Goal: Task Accomplishment & Management: Use online tool/utility

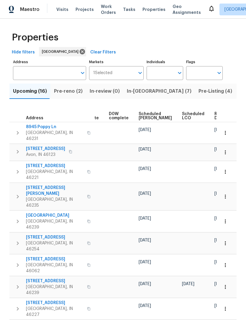
scroll to position [0, 148]
click at [215, 117] on span "Ready Date" at bounding box center [221, 116] width 13 height 8
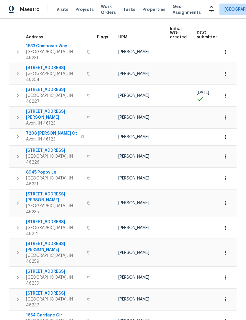
scroll to position [80, 0]
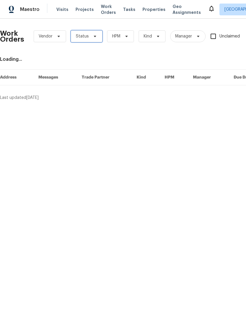
click at [81, 36] on span "Status" at bounding box center [82, 36] width 13 height 6
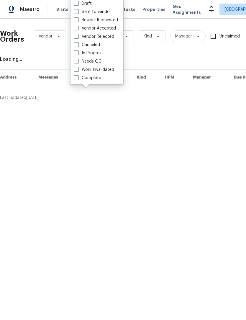
click at [76, 62] on span at bounding box center [76, 61] width 5 height 5
click at [76, 62] on input "Needs QC" at bounding box center [76, 60] width 4 height 4
checkbox input "true"
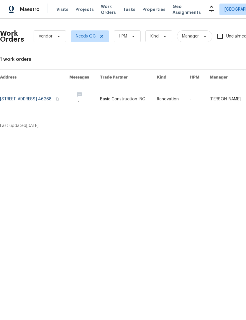
click at [27, 97] on link at bounding box center [34, 99] width 69 height 28
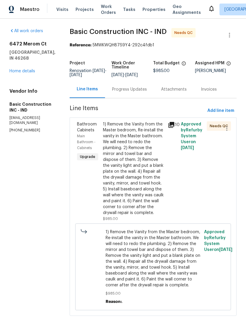
click at [103, 160] on div "1) Remove the Vanity from the Master bedroom, Re-install the vanity in the Mast…" at bounding box center [133, 168] width 61 height 94
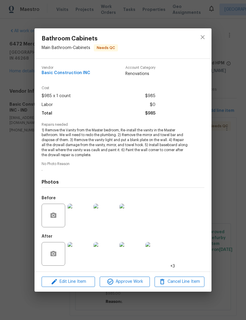
click at [77, 253] on img at bounding box center [80, 254] width 24 height 24
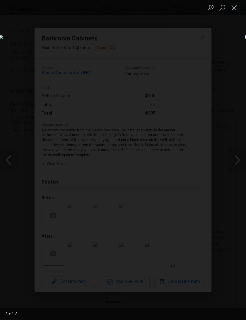
click at [237, 162] on button "Next image" at bounding box center [237, 160] width 18 height 24
click at [238, 163] on button "Next image" at bounding box center [237, 160] width 18 height 24
click at [238, 165] on button "Next image" at bounding box center [237, 160] width 18 height 24
click at [237, 160] on button "Next image" at bounding box center [237, 160] width 18 height 24
click at [14, 167] on button "Previous image" at bounding box center [9, 160] width 18 height 24
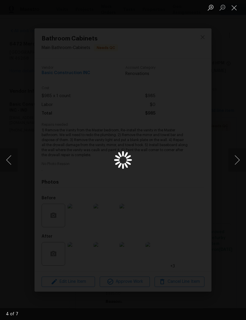
click at [14, 167] on button "Previous image" at bounding box center [9, 160] width 18 height 24
click at [10, 166] on button "Previous image" at bounding box center [9, 160] width 18 height 24
click at [238, 162] on button "Next image" at bounding box center [237, 160] width 18 height 24
click at [236, 159] on button "Next image" at bounding box center [237, 160] width 18 height 24
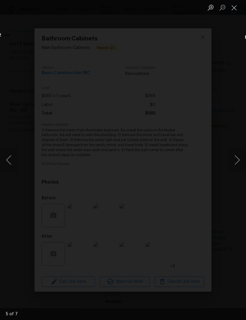
click at [238, 159] on button "Next image" at bounding box center [237, 160] width 18 height 24
click at [12, 164] on button "Previous image" at bounding box center [9, 160] width 18 height 24
click at [10, 162] on button "Previous image" at bounding box center [9, 160] width 18 height 24
click at [9, 160] on button "Previous image" at bounding box center [9, 160] width 18 height 24
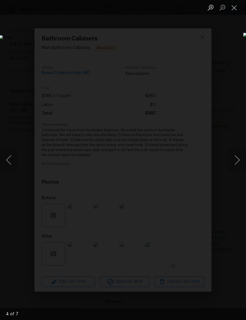
click at [10, 160] on button "Previous image" at bounding box center [9, 160] width 18 height 24
click at [10, 161] on button "Previous image" at bounding box center [9, 160] width 18 height 24
click at [9, 157] on button "Previous image" at bounding box center [9, 160] width 18 height 24
click at [235, 4] on button "Close lightbox" at bounding box center [234, 7] width 12 height 10
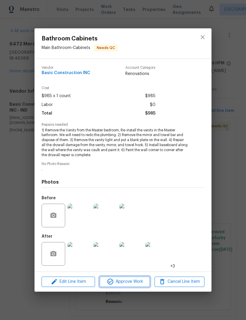
click at [135, 282] on span "Approve Work" at bounding box center [124, 281] width 46 height 7
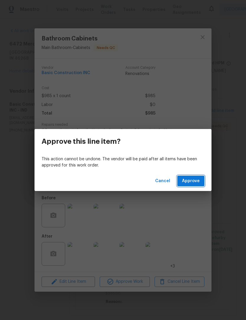
click at [196, 183] on span "Approve" at bounding box center [191, 180] width 18 height 7
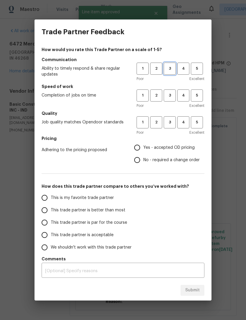
click at [170, 69] on span "3" at bounding box center [169, 68] width 11 height 7
click at [171, 96] on span "3" at bounding box center [169, 95] width 11 height 7
click at [171, 124] on span "3" at bounding box center [169, 122] width 11 height 7
click at [138, 149] on input "Yes - accepted OD pricing" at bounding box center [137, 147] width 12 height 12
radio input "true"
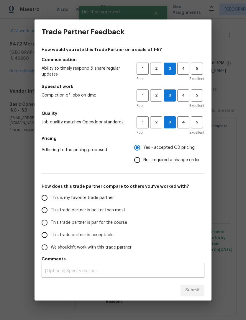
click at [43, 212] on input "This trade partner is better than most" at bounding box center [44, 210] width 12 height 12
click at [202, 290] on button "Submit" at bounding box center [192, 290] width 24 height 11
radio input "true"
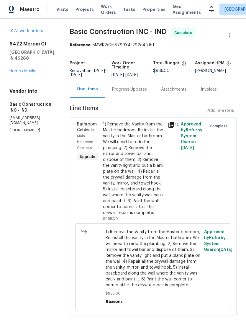
click at [18, 73] on link "Home details" at bounding box center [22, 71] width 26 height 4
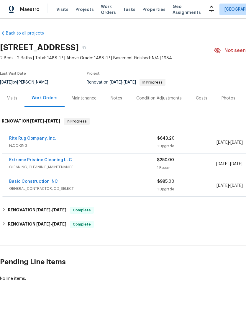
click at [16, 139] on link "Rite Rug Company, Inc." at bounding box center [32, 138] width 47 height 4
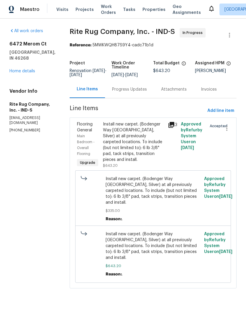
click at [125, 151] on div "Install new carpet. (Bodenger Way 945 Winter Ash, Silver) at all previously car…" at bounding box center [133, 141] width 61 height 41
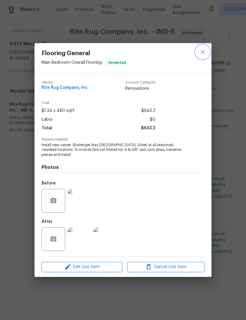
click at [202, 54] on icon "close" at bounding box center [202, 51] width 7 height 7
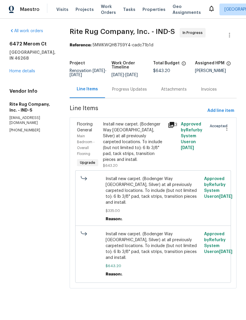
click at [19, 69] on link "Home details" at bounding box center [22, 71] width 26 height 4
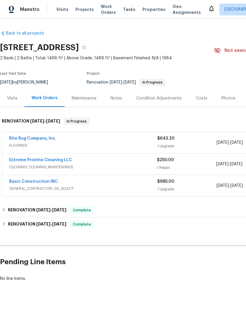
click at [101, 14] on span "Work Orders" at bounding box center [108, 10] width 15 height 12
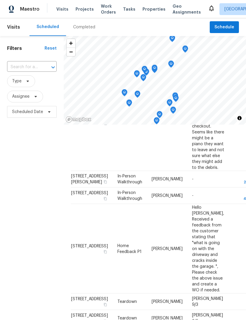
scroll to position [359, 0]
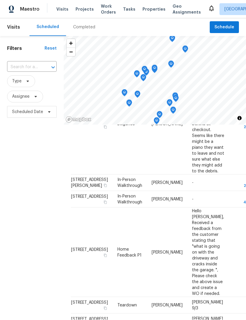
click at [38, 153] on div "Filters Reset ​ Type Assignee Scheduled Date" at bounding box center [32, 208] width 64 height 344
